Goal: Task Accomplishment & Management: Complete application form

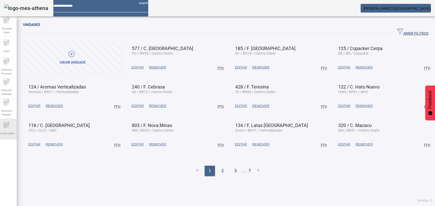
click at [14, 125] on div "Configurações" at bounding box center [6, 129] width 21 height 21
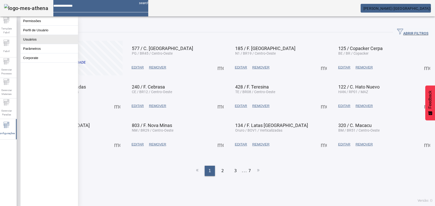
click at [32, 44] on button "Usuários" at bounding box center [49, 39] width 57 height 9
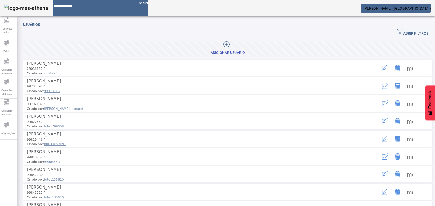
click at [224, 45] on icon at bounding box center [227, 44] width 6 height 6
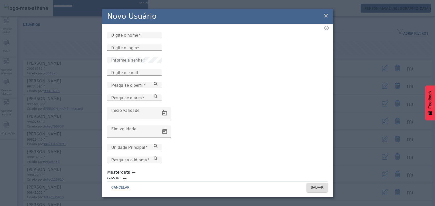
drag, startPoint x: 132, startPoint y: 60, endPoint x: 130, endPoint y: 62, distance: 2.9
click at [131, 50] on mat-label "Digite o login" at bounding box center [124, 47] width 26 height 5
click at [131, 51] on input "Digite o login" at bounding box center [134, 48] width 46 height 6
paste input "**********"
type input "**********"
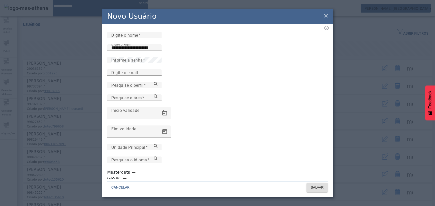
click at [144, 37] on div "Digite o nome" at bounding box center [134, 35] width 46 height 6
paste input "**********"
type input "**********"
click at [127, 63] on mat-label "Informe a senha" at bounding box center [127, 60] width 32 height 5
click at [156, 63] on div "Informe a senha" at bounding box center [134, 60] width 46 height 6
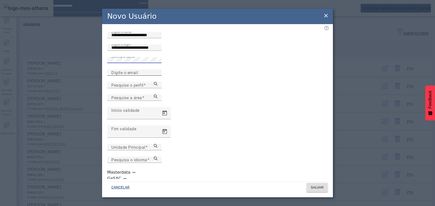
click at [142, 76] on input "Digite o email" at bounding box center [134, 73] width 46 height 6
paste input "**********"
click at [124, 113] on mat-label "Início validade" at bounding box center [125, 110] width 28 height 5
click at [124, 113] on input "Início validade" at bounding box center [134, 110] width 46 height 6
drag, startPoint x: 158, startPoint y: 101, endPoint x: 101, endPoint y: 95, distance: 57.8
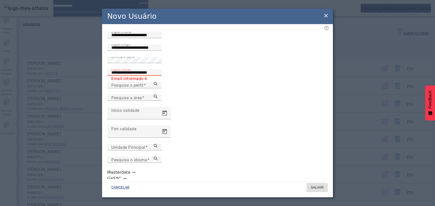
click at [101, 95] on div "**********" at bounding box center [217, 103] width 435 height 206
click at [232, 194] on div "CANCELAR SALVAR" at bounding box center [217, 188] width 231 height 18
click at [155, 76] on div "**********" at bounding box center [134, 72] width 46 height 6
paste input "*"
type input "**********"
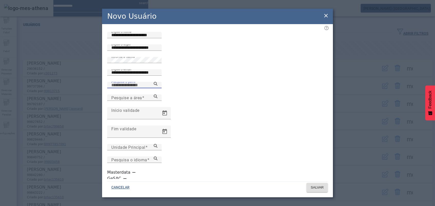
click at [152, 88] on input "Pesquise o perfil" at bounding box center [134, 85] width 46 height 6
click at [158, 86] on icon at bounding box center [156, 84] width 4 height 4
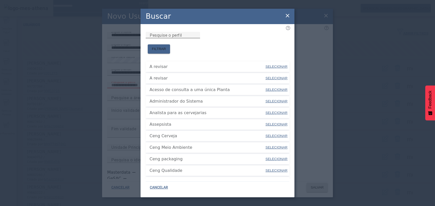
click at [196, 38] on input "Pesquise o perfil" at bounding box center [173, 35] width 46 height 6
drag, startPoint x: 158, startPoint y: 43, endPoint x: 116, endPoint y: 42, distance: 42.4
click at [115, 42] on div "Buscar Pesquise o perfil ** FILTRAR A revisar SELECIONAR A revisar SELECIONAR A…" at bounding box center [217, 103] width 435 height 206
type input "******"
click at [166, 46] on span "FILTRAR" at bounding box center [159, 48] width 14 height 5
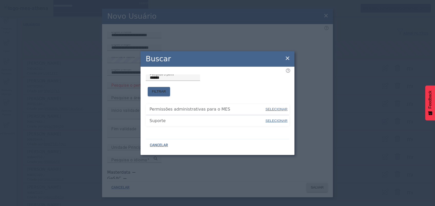
click at [269, 119] on span "SELECIONAR" at bounding box center [277, 121] width 22 height 4
type input "*******"
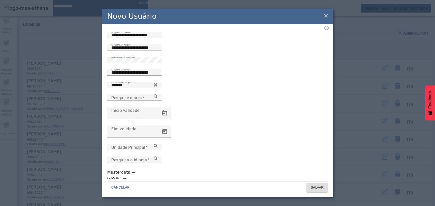
click at [158, 101] on input "Pesquise a área" at bounding box center [134, 98] width 46 height 6
click at [158, 98] on icon at bounding box center [156, 96] width 4 height 4
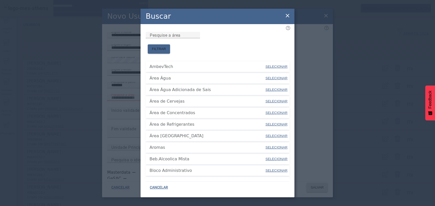
click at [288, 15] on icon at bounding box center [288, 16] width 6 height 6
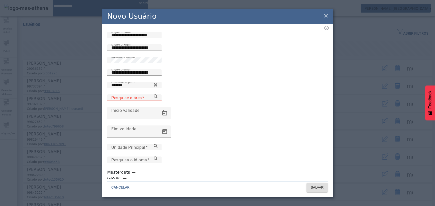
click at [157, 86] on icon at bounding box center [155, 84] width 3 height 3
click at [158, 88] on input "Pesquise o perfil" at bounding box center [134, 85] width 46 height 6
type input "****"
drag, startPoint x: 117, startPoint y: 120, endPoint x: 41, endPoint y: 115, distance: 76.4
click at [41, 115] on div "**********" at bounding box center [217, 103] width 435 height 206
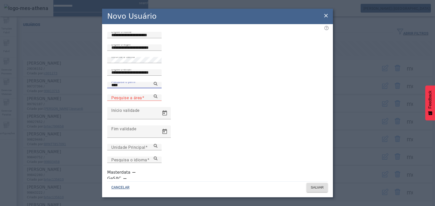
click at [44, 117] on div "**********" at bounding box center [217, 103] width 435 height 206
click at [158, 88] on input "*****" at bounding box center [134, 85] width 46 height 6
type input "*******"
click at [158, 98] on icon at bounding box center [156, 96] width 4 height 4
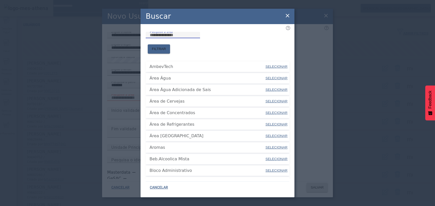
click at [195, 38] on input "Pesquise a área" at bounding box center [173, 35] width 46 height 6
type input "*****"
click at [166, 46] on span "FILTRAR" at bounding box center [159, 48] width 14 height 5
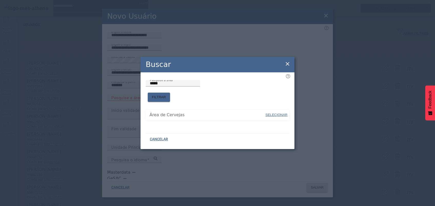
click at [276, 113] on span "SELECIONAR" at bounding box center [277, 115] width 22 height 4
type input "**********"
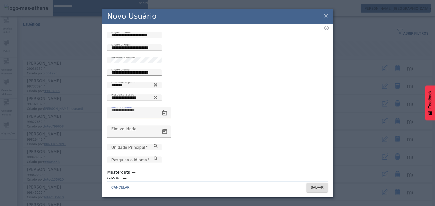
click at [158, 113] on input "Início validade" at bounding box center [134, 110] width 46 height 6
click at [158, 150] on input "Unidade Principal" at bounding box center [134, 147] width 46 height 6
click at [158, 148] on icon at bounding box center [156, 146] width 4 height 4
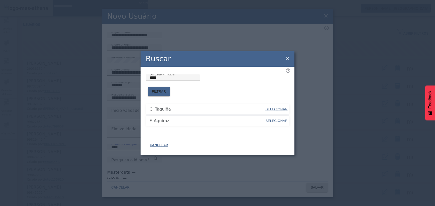
click at [273, 119] on span "SELECIONAR" at bounding box center [277, 121] width 22 height 4
type input "**********"
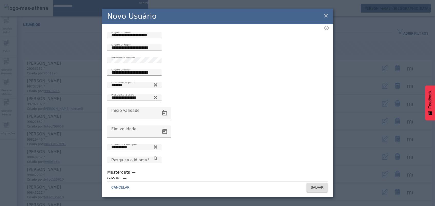
click at [323, 159] on div "Pesquisa o idioma" at bounding box center [217, 163] width 221 height 13
click at [158, 160] on icon at bounding box center [156, 159] width 4 height 4
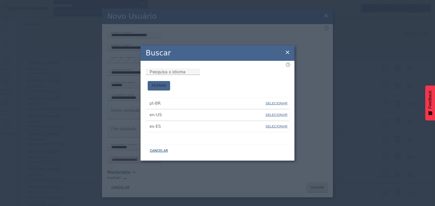
click at [278, 101] on span "SELECIONAR" at bounding box center [277, 103] width 22 height 4
type input "*****"
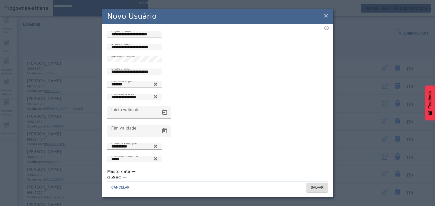
scroll to position [1, 0]
click at [318, 185] on span "SALVAR" at bounding box center [317, 187] width 13 height 5
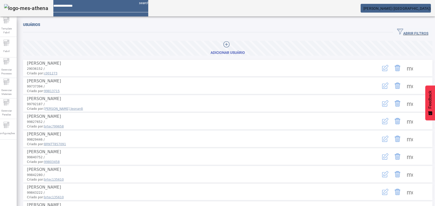
click at [406, 30] on span "ABRIR FILTROS" at bounding box center [412, 32] width 31 height 8
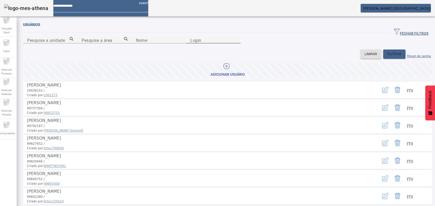
click at [237, 43] on input "Login" at bounding box center [213, 40] width 46 height 6
type input "****"
click at [387, 57] on span "FILTRAR" at bounding box center [394, 54] width 14 height 5
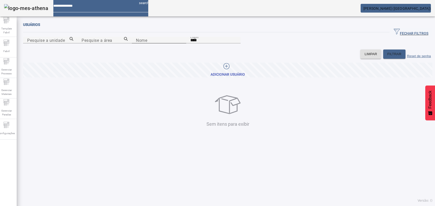
drag, startPoint x: 247, startPoint y: 70, endPoint x: 217, endPoint y: 70, distance: 30.0
click at [195, 50] on content "Pesquise a unidade Pesquise a área Nome Login ****" at bounding box center [228, 43] width 410 height 13
click at [237, 43] on input "****" at bounding box center [213, 40] width 46 height 6
click at [136, 43] on input "Nome" at bounding box center [159, 40] width 46 height 6
drag, startPoint x: 265, startPoint y: 63, endPoint x: 265, endPoint y: 67, distance: 3.6
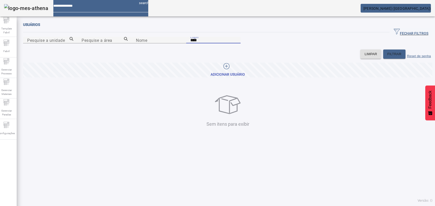
click at [237, 43] on input "****" at bounding box center [213, 40] width 46 height 6
click at [136, 43] on div "Nome" at bounding box center [159, 40] width 46 height 6
click at [136, 43] on input "Nome" at bounding box center [159, 40] width 46 height 6
type input "*****"
click at [237, 43] on input "****" at bounding box center [213, 40] width 46 height 6
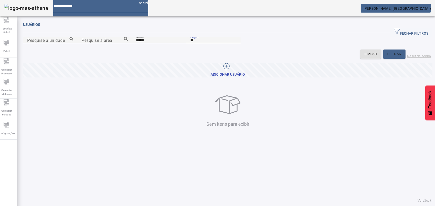
type input "*"
click at [387, 57] on span "FILTRAR" at bounding box center [394, 54] width 14 height 5
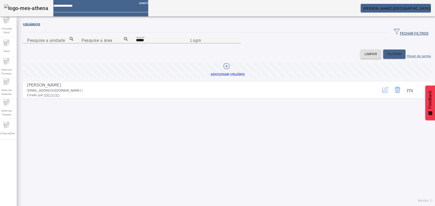
click at [405, 96] on span at bounding box center [410, 90] width 12 height 12
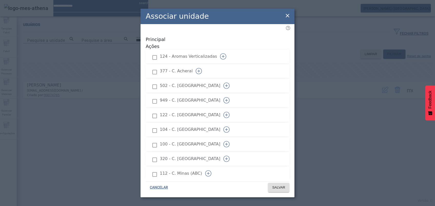
click at [229, 50] on div at bounding box center [223, 56] width 12 height 12
click at [229, 50] on button "button" at bounding box center [223, 56] width 12 height 12
click at [202, 68] on icon "button" at bounding box center [199, 71] width 6 height 6
click at [230, 83] on icon "button" at bounding box center [227, 86] width 6 height 6
click at [230, 97] on icon "button" at bounding box center [227, 100] width 6 height 6
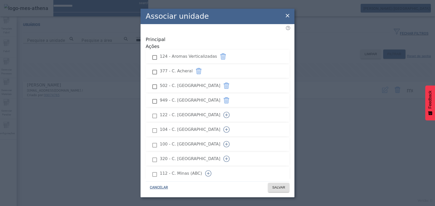
click at [230, 112] on icon "button" at bounding box center [227, 115] width 6 height 6
click at [233, 123] on button "button" at bounding box center [226, 129] width 12 height 12
click at [230, 141] on icon "button" at bounding box center [227, 144] width 6 height 6
click at [230, 156] on icon "button" at bounding box center [227, 159] width 6 height 6
drag, startPoint x: 271, startPoint y: 161, endPoint x: 279, endPoint y: 165, distance: 8.4
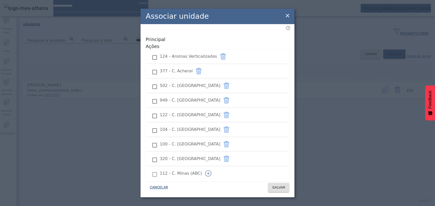
click at [211, 170] on icon "button" at bounding box center [208, 173] width 6 height 6
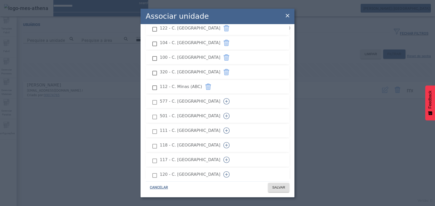
scroll to position [103, 0]
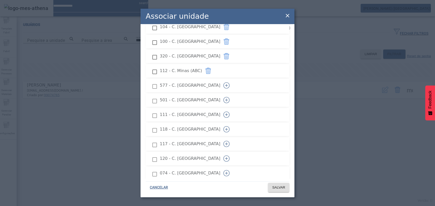
click at [230, 82] on icon "button" at bounding box center [227, 85] width 6 height 6
click at [230, 97] on icon "button" at bounding box center [227, 100] width 6 height 6
click at [230, 112] on icon "button" at bounding box center [227, 115] width 6 height 6
click at [230, 126] on g "button" at bounding box center [227, 129] width 6 height 6
click at [230, 141] on icon "button" at bounding box center [227, 144] width 6 height 6
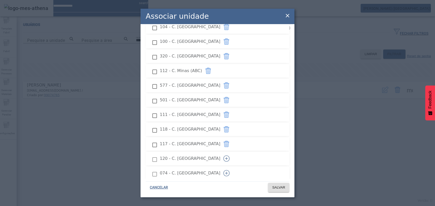
click at [233, 152] on button "button" at bounding box center [226, 158] width 12 height 12
click at [233, 167] on button "button" at bounding box center [226, 173] width 12 height 12
click at [230, 185] on icon "button" at bounding box center [227, 188] width 6 height 6
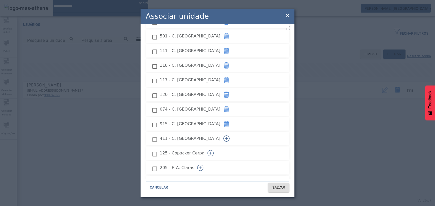
scroll to position [171, 0]
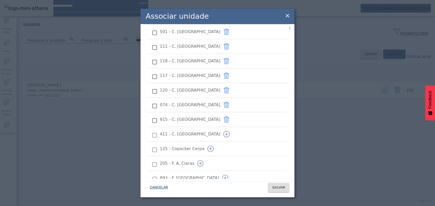
drag, startPoint x: 273, startPoint y: 125, endPoint x: 270, endPoint y: 130, distance: 5.7
click at [230, 131] on icon "button" at bounding box center [227, 134] width 6 height 6
click at [214, 146] on icon "button" at bounding box center [211, 149] width 6 height 6
click at [203, 160] on icon "button" at bounding box center [200, 163] width 6 height 6
click at [231, 172] on button "button" at bounding box center [225, 178] width 12 height 12
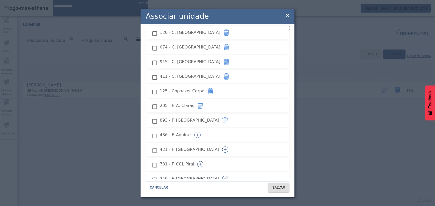
scroll to position [239, 0]
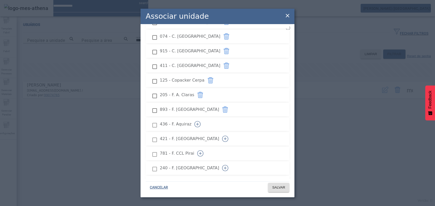
click at [204, 119] on div at bounding box center [197, 124] width 12 height 12
click at [198, 123] on icon "button" at bounding box center [198, 124] width 0 height 3
click at [228, 136] on icon "button" at bounding box center [225, 139] width 6 height 6
click at [203, 150] on icon "button" at bounding box center [200, 153] width 6 height 6
click at [231, 162] on button "button" at bounding box center [225, 168] width 12 height 12
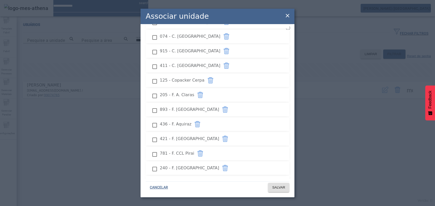
click at [207, 180] on icon "button" at bounding box center [203, 183] width 6 height 6
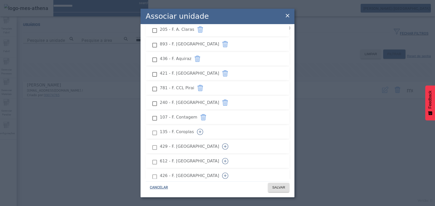
scroll to position [342, 0]
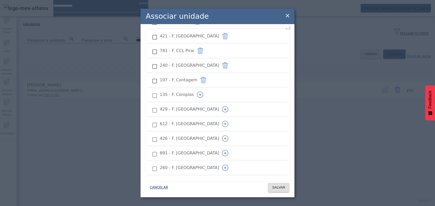
click at [203, 92] on icon "button" at bounding box center [200, 95] width 6 height 6
click at [206, 89] on button "button" at bounding box center [200, 95] width 12 height 12
click at [226, 108] on icon "button" at bounding box center [225, 109] width 0 height 3
click at [231, 118] on button "button" at bounding box center [225, 124] width 12 height 12
click at [231, 132] on button "button" at bounding box center [225, 138] width 12 height 12
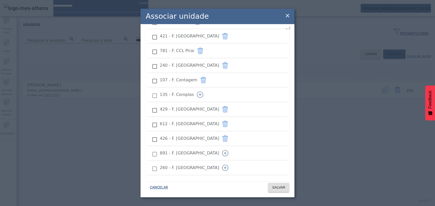
click at [231, 147] on button "button" at bounding box center [225, 153] width 12 height 12
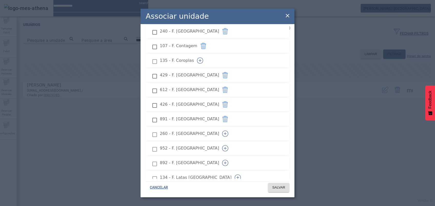
click at [228, 131] on icon "button" at bounding box center [225, 134] width 6 height 6
click at [231, 142] on button "button" at bounding box center [225, 148] width 12 height 12
click at [231, 157] on button "button" at bounding box center [225, 163] width 12 height 12
click at [241, 174] on icon "button" at bounding box center [238, 177] width 6 height 6
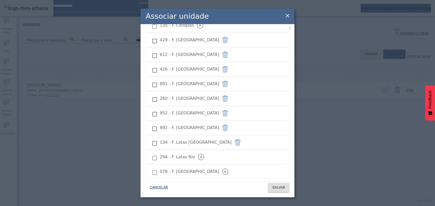
scroll to position [445, 0]
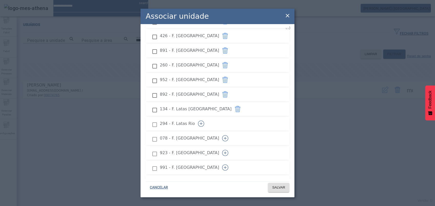
click at [204, 121] on icon "button" at bounding box center [201, 124] width 6 height 6
click at [231, 132] on button "button" at bounding box center [225, 138] width 12 height 12
click at [228, 150] on icon "button" at bounding box center [225, 153] width 6 height 6
click at [231, 161] on button "button" at bounding box center [225, 167] width 12 height 12
click at [228, 179] on icon "button" at bounding box center [225, 182] width 6 height 6
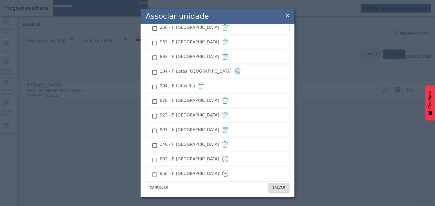
scroll to position [513, 0]
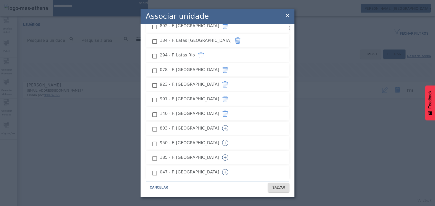
click at [228, 125] on icon "button" at bounding box center [225, 128] width 6 height 6
click at [231, 137] on button "button" at bounding box center [225, 143] width 12 height 12
click at [228, 154] on icon "button" at bounding box center [225, 157] width 6 height 6
drag, startPoint x: 275, startPoint y: 164, endPoint x: 274, endPoint y: 169, distance: 5.6
click at [231, 166] on button "button" at bounding box center [225, 172] width 12 height 12
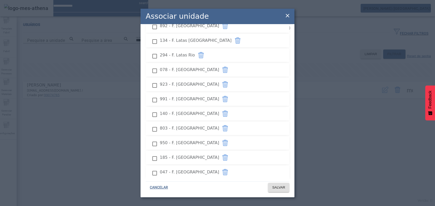
drag, startPoint x: 274, startPoint y: 177, endPoint x: 278, endPoint y: 162, distance: 15.0
click at [228, 184] on icon "button" at bounding box center [224, 187] width 6 height 6
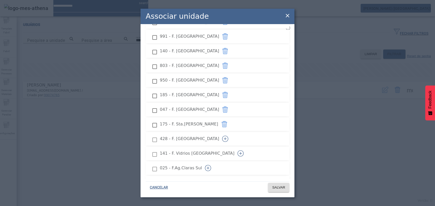
scroll to position [650, 0]
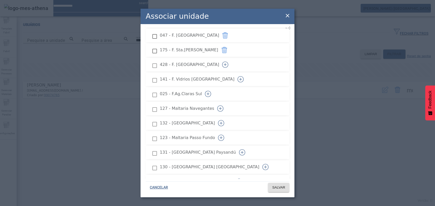
click at [231, 59] on button "button" at bounding box center [225, 65] width 12 height 12
click at [244, 76] on icon "button" at bounding box center [241, 79] width 6 height 6
click at [211, 91] on icon "button" at bounding box center [208, 94] width 6 height 6
click at [224, 105] on icon "button" at bounding box center [220, 108] width 6 height 6
click at [224, 120] on icon "button" at bounding box center [221, 123] width 6 height 6
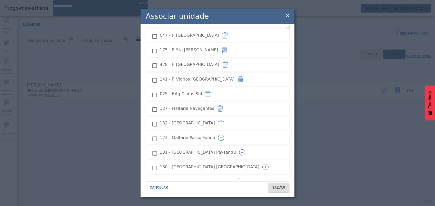
click at [224, 135] on icon "button" at bounding box center [221, 138] width 6 height 6
click at [245, 149] on icon "button" at bounding box center [242, 152] width 6 height 6
click at [269, 164] on icon "button" at bounding box center [266, 167] width 6 height 6
click at [242, 179] on icon "button" at bounding box center [239, 182] width 6 height 6
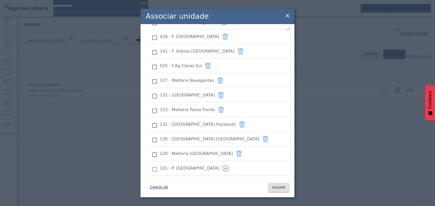
scroll to position [719, 0]
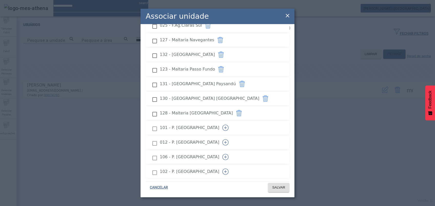
click at [229, 125] on icon "button" at bounding box center [225, 128] width 6 height 6
click at [229, 139] on icon "button" at bounding box center [225, 142] width 6 height 6
click at [229, 154] on icon "button" at bounding box center [225, 157] width 6 height 6
click at [229, 169] on g "button" at bounding box center [225, 172] width 6 height 6
click at [229, 183] on icon "button" at bounding box center [225, 186] width 6 height 6
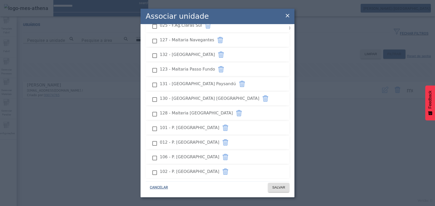
scroll to position [821, 0]
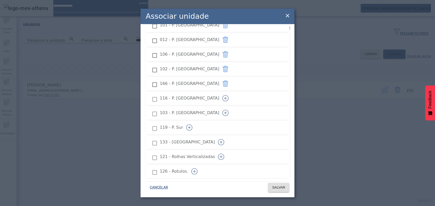
click at [229, 95] on icon "button" at bounding box center [225, 98] width 6 height 6
drag, startPoint x: 275, startPoint y: 99, endPoint x: 275, endPoint y: 117, distance: 17.7
click at [229, 110] on icon "button" at bounding box center [225, 113] width 6 height 6
click at [192, 124] on icon "button" at bounding box center [189, 127] width 6 height 6
click at [227, 136] on button "button" at bounding box center [221, 142] width 12 height 12
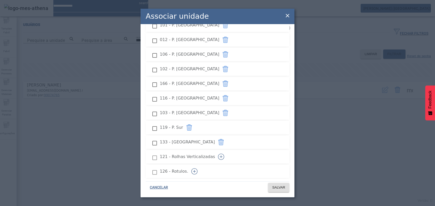
click at [224, 154] on icon "button" at bounding box center [221, 157] width 6 height 6
click at [201, 165] on button "button" at bounding box center [194, 171] width 12 height 12
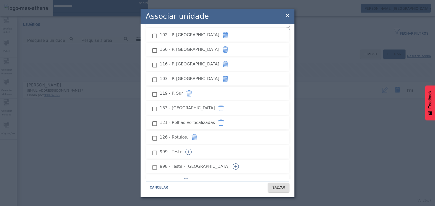
drag, startPoint x: 270, startPoint y: 143, endPoint x: 269, endPoint y: 148, distance: 4.7
click at [192, 149] on icon "button" at bounding box center [189, 152] width 6 height 6
drag, startPoint x: 273, startPoint y: 155, endPoint x: 268, endPoint y: 163, distance: 9.3
click at [237, 166] on icon "button" at bounding box center [236, 166] width 3 height 0
click at [189, 178] on icon "button" at bounding box center [186, 181] width 6 height 6
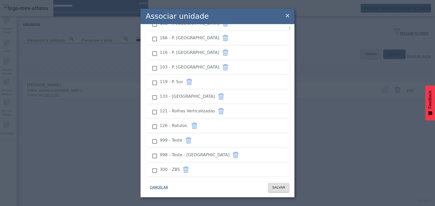
scroll to position [873, 0]
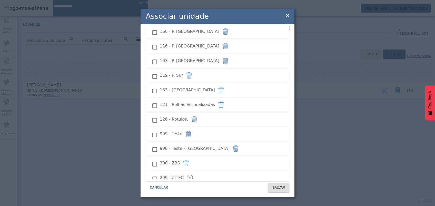
click at [193, 175] on icon "button" at bounding box center [190, 178] width 6 height 6
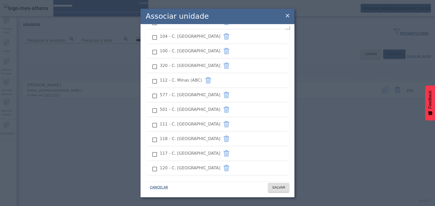
scroll to position [0, 0]
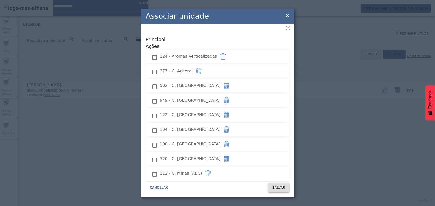
click at [272, 185] on span "SALVAR" at bounding box center [278, 187] width 13 height 5
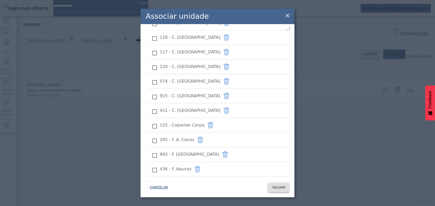
scroll to position [205, 0]
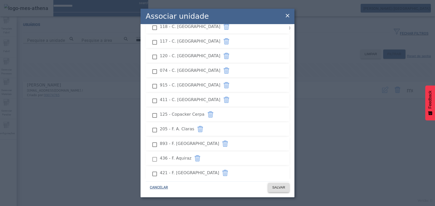
click at [268, 188] on span at bounding box center [278, 187] width 21 height 12
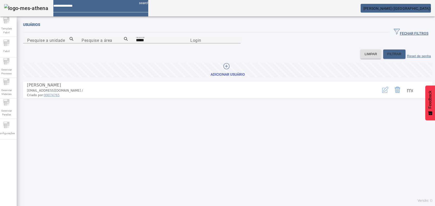
click at [382, 93] on icon "button" at bounding box center [384, 90] width 5 height 5
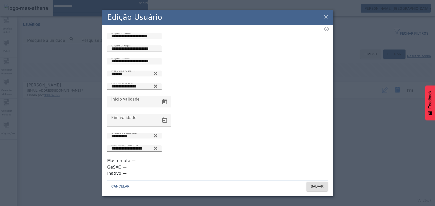
click at [134, 165] on div "button" at bounding box center [134, 161] width 10 height 10
click at [323, 180] on span at bounding box center [317, 186] width 21 height 12
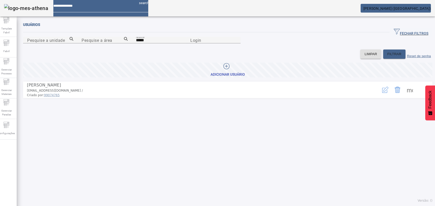
click at [382, 93] on icon "button" at bounding box center [385, 90] width 6 height 6
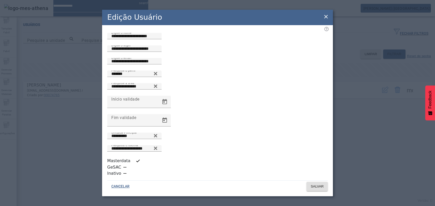
click at [177, 25] on div "Edição Usuário" at bounding box center [217, 17] width 231 height 15
click at [327, 20] on icon at bounding box center [326, 17] width 6 height 6
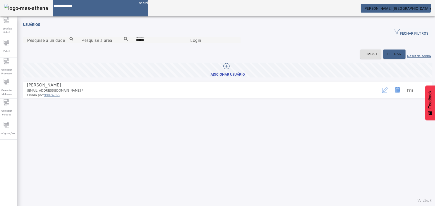
click at [379, 96] on button "button" at bounding box center [385, 90] width 12 height 12
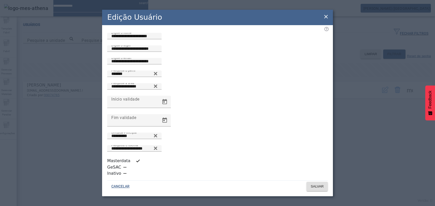
drag, startPoint x: 325, startPoint y: 25, endPoint x: 319, endPoint y: 27, distance: 6.2
click at [325, 20] on icon at bounding box center [326, 17] width 6 height 6
